Goal: Information Seeking & Learning: Learn about a topic

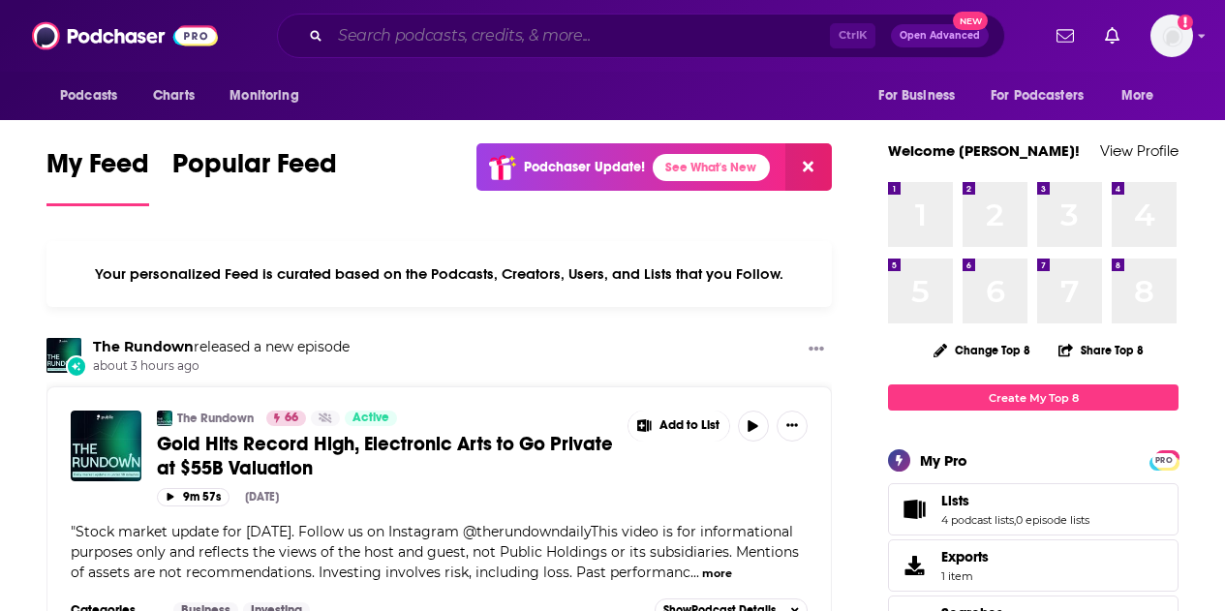
click at [453, 45] on input "Search podcasts, credits, & more..." at bounding box center [580, 35] width 500 height 31
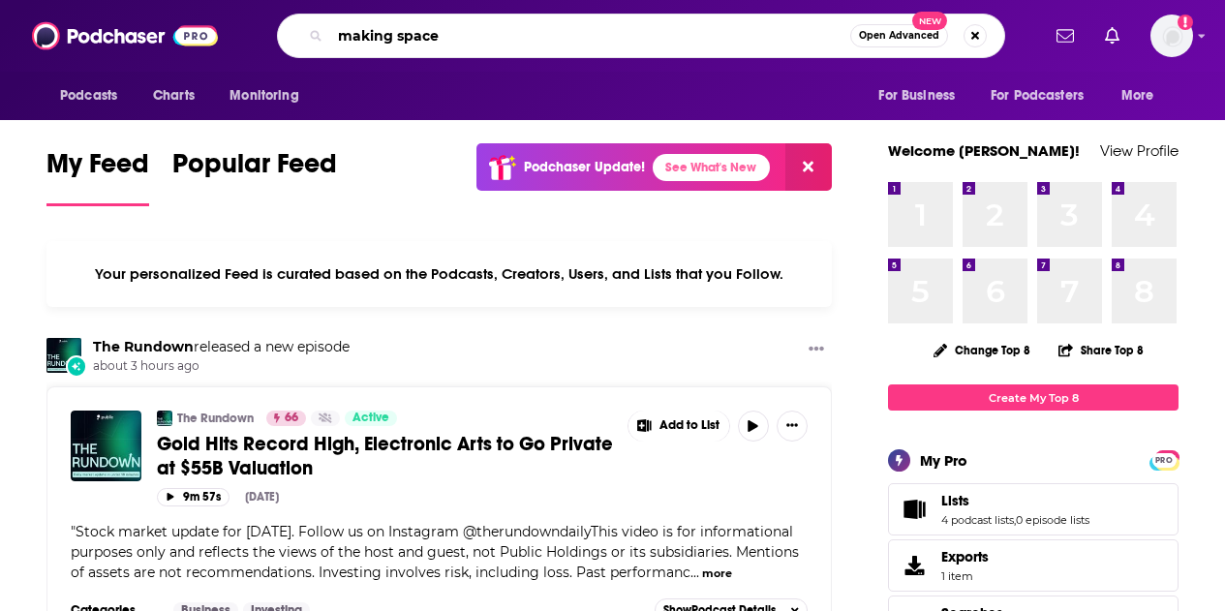
type input "making space"
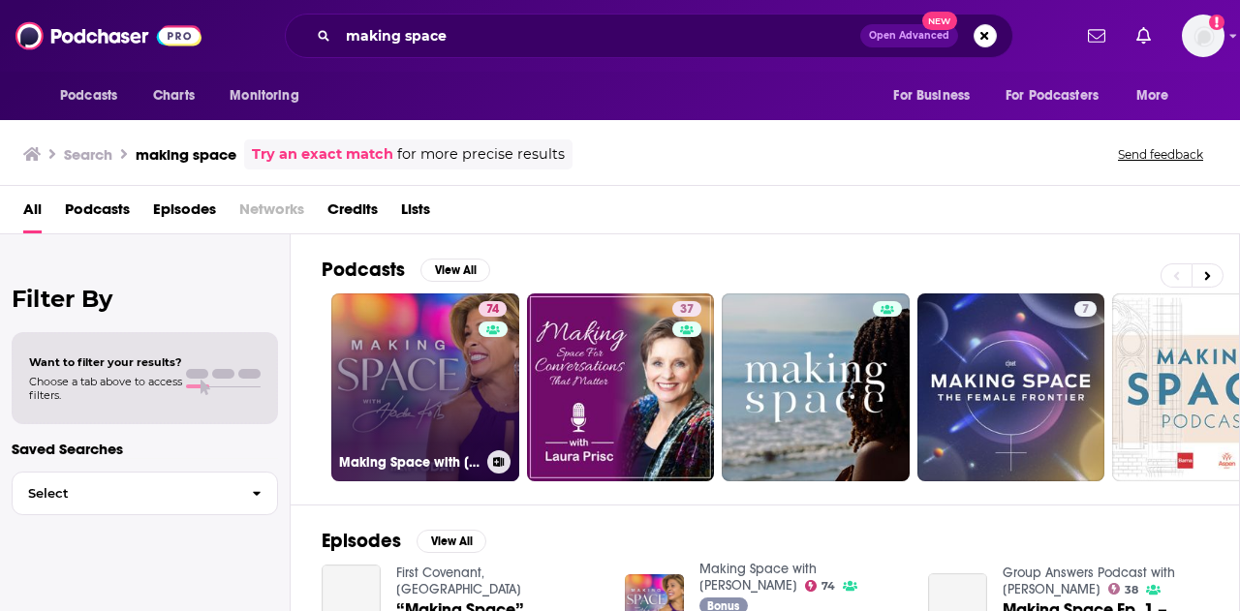
click at [373, 384] on link "74 Making Space with [PERSON_NAME]" at bounding box center [425, 387] width 188 height 188
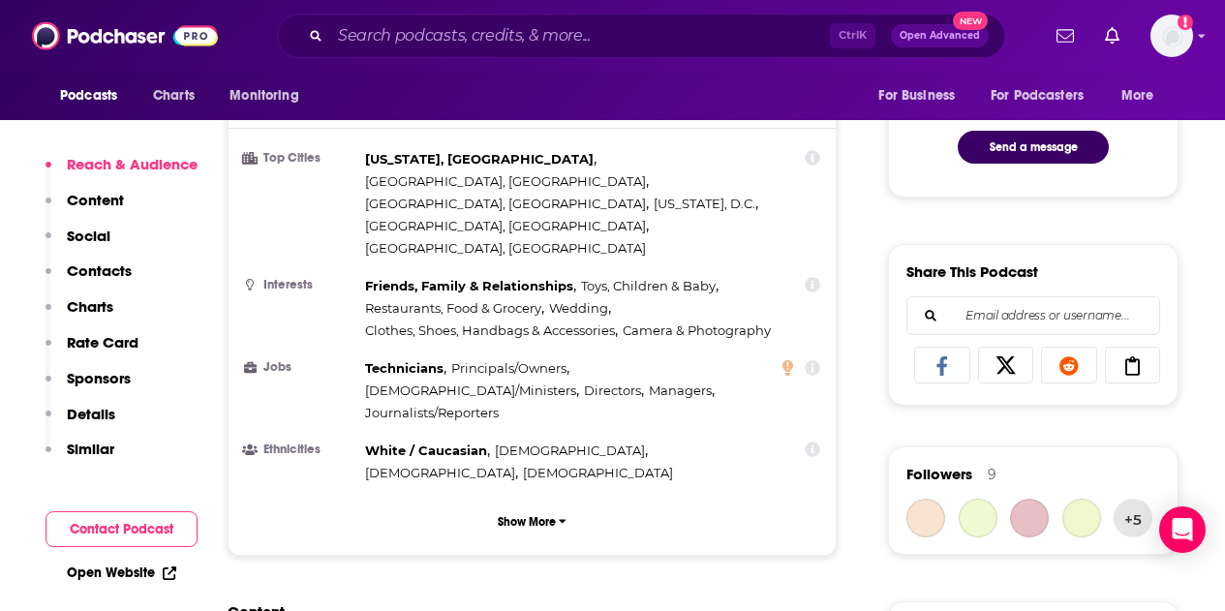
scroll to position [1065, 0]
